Goal: Communication & Community: Participate in discussion

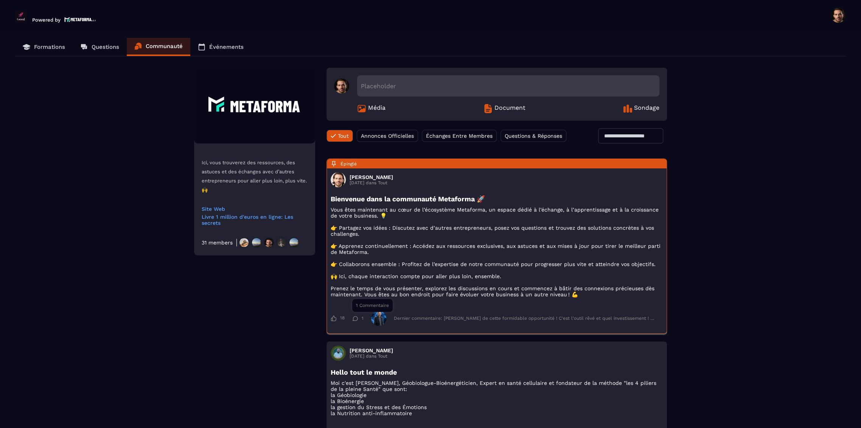
click at [360, 321] on div "1" at bounding box center [357, 318] width 11 height 5
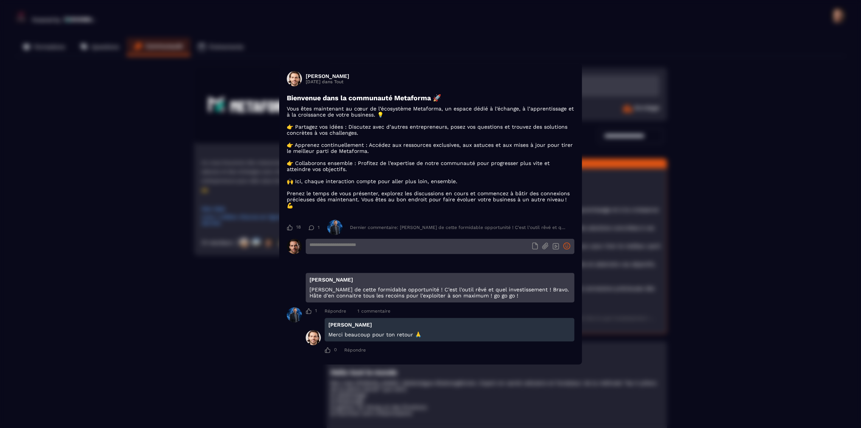
click at [567, 248] on icon "Modal window" at bounding box center [567, 246] width 8 height 7
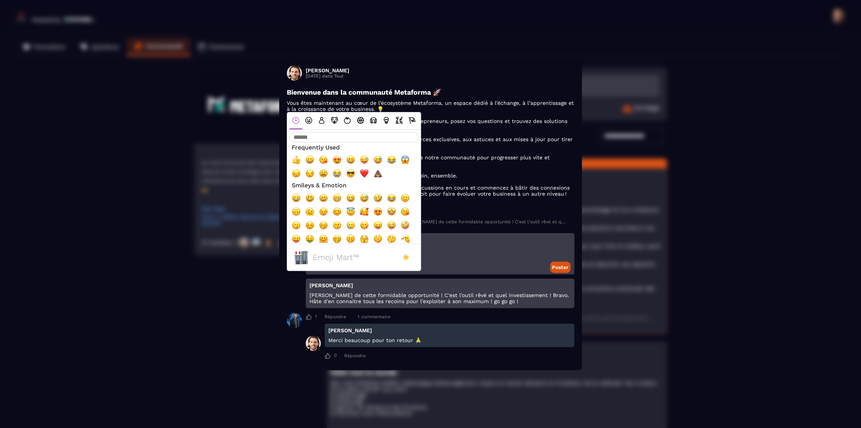
click at [494, 185] on p "Vous êtes maintenant au cœur de l’écosystème Metaforma, un espace dédié à l’éch…" at bounding box center [431, 151] width 288 height 103
click at [469, 260] on div "Poster" at bounding box center [440, 246] width 269 height 26
click at [448, 260] on div "Poster" at bounding box center [440, 246] width 269 height 26
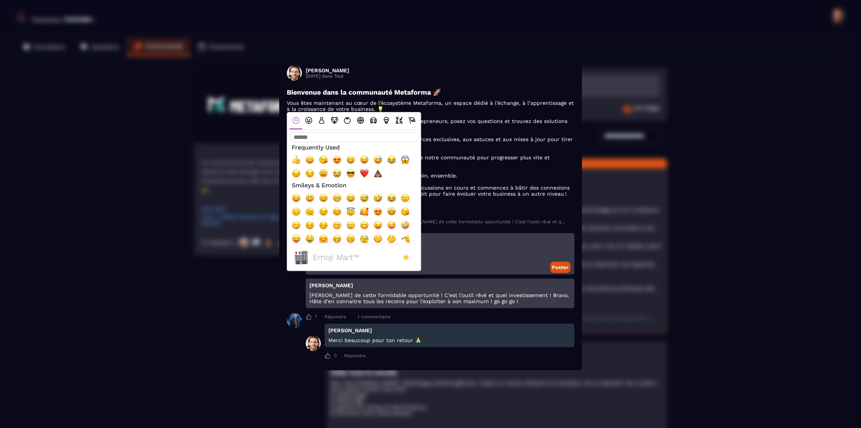
click at [448, 260] on div "Poster" at bounding box center [440, 246] width 269 height 26
click at [455, 245] on textarea "Modal window" at bounding box center [440, 246] width 269 height 26
click at [289, 284] on div "Modal window" at bounding box center [294, 321] width 15 height 84
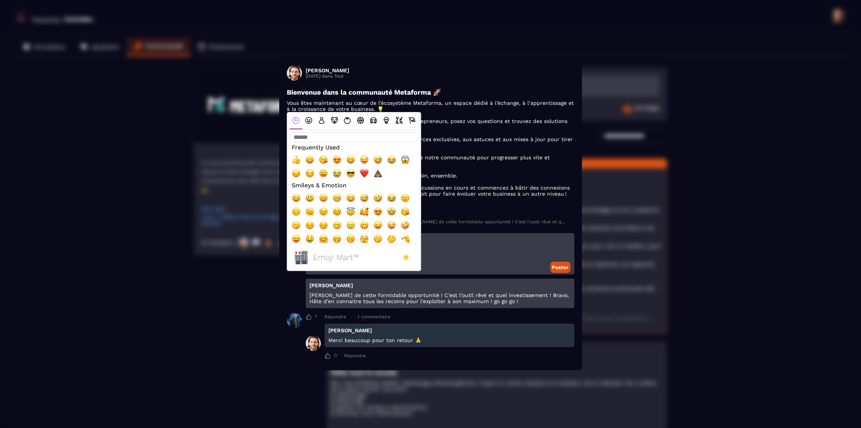
click at [289, 284] on div "Modal window" at bounding box center [294, 321] width 15 height 84
click at [478, 194] on p "Vous êtes maintenant au cœur de l’écosystème Metaforma, un espace dédié à l’éch…" at bounding box center [431, 151] width 288 height 103
click at [527, 74] on div "[PERSON_NAME] [DATE] dans Tout" at bounding box center [431, 72] width 288 height 15
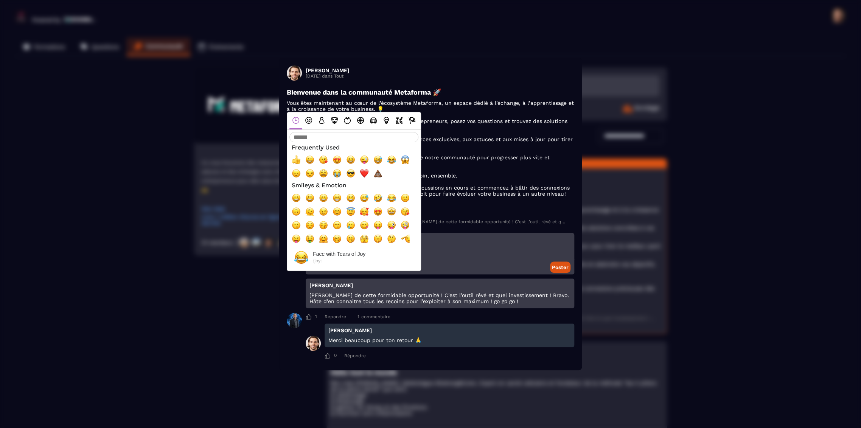
click at [526, 100] on p "Vous êtes maintenant au cœur de l’écosystème Metaforma, un espace dédié à l’éch…" at bounding box center [431, 151] width 288 height 103
